Goal: Use online tool/utility

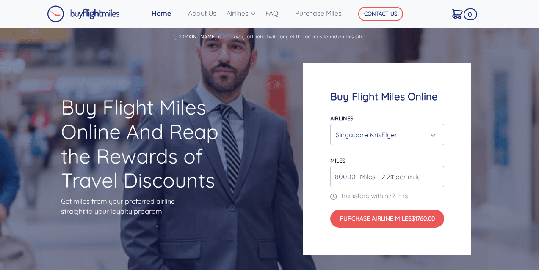
select select "Singapore KrisFlyer"
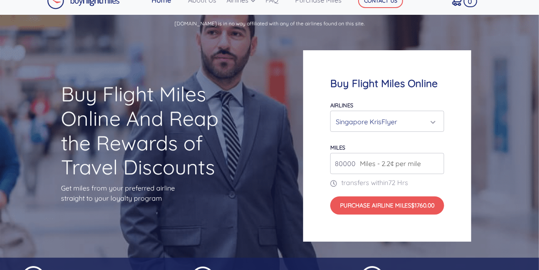
scroll to position [14, 0]
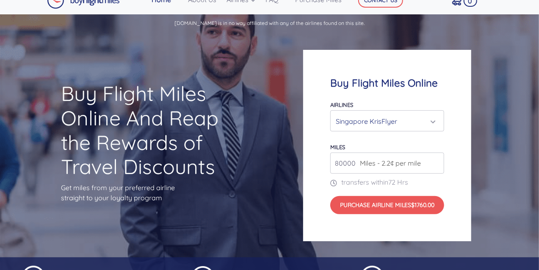
click at [437, 167] on input "80000" at bounding box center [387, 163] width 114 height 21
click at [437, 160] on input "81000" at bounding box center [387, 163] width 114 height 21
click at [437, 160] on input "82000" at bounding box center [387, 163] width 114 height 21
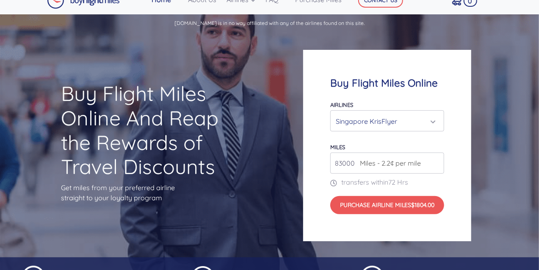
click at [437, 160] on input "83000" at bounding box center [387, 163] width 114 height 21
click at [436, 166] on input "82000" at bounding box center [387, 163] width 114 height 21
click at [436, 166] on input "81000" at bounding box center [387, 163] width 114 height 21
type input "80000"
click at [436, 166] on input "80000" at bounding box center [387, 163] width 114 height 21
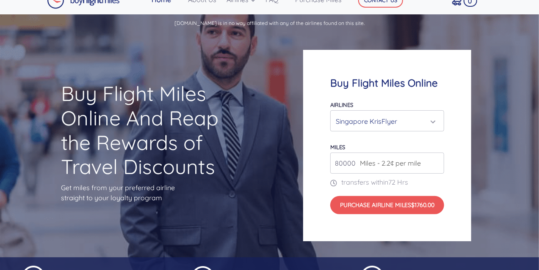
click at [436, 166] on input "80000" at bounding box center [387, 163] width 114 height 21
click at [438, 179] on p "transfers within 72 Hrs" at bounding box center [387, 182] width 114 height 10
click at [419, 121] on div "Singapore KrisFlyer" at bounding box center [385, 121] width 98 height 16
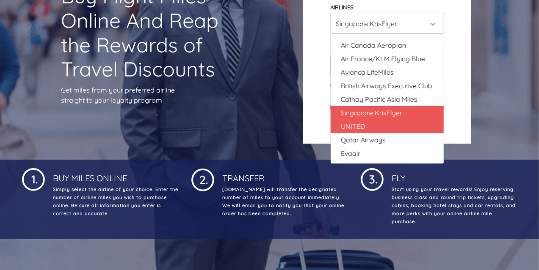
scroll to position [0, 0]
